Goal: Register for event/course

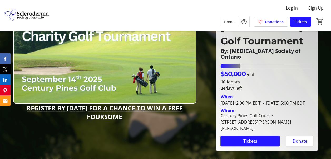
scroll to position [36, 0]
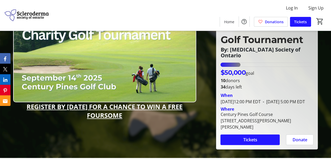
drag, startPoint x: 130, startPoint y: 118, endPoint x: 14, endPoint y: 107, distance: 116.2
click at [14, 107] on p "REGISTER BY [DATE] FOR A CHANCE TO WIN A FREE FOURSOME" at bounding box center [104, 110] width 183 height 17
copy u "REGISTER BY [DATE] FOR A CHANCE TO WIN A FREE FOURSOME"
